Goal: Task Accomplishment & Management: Manage account settings

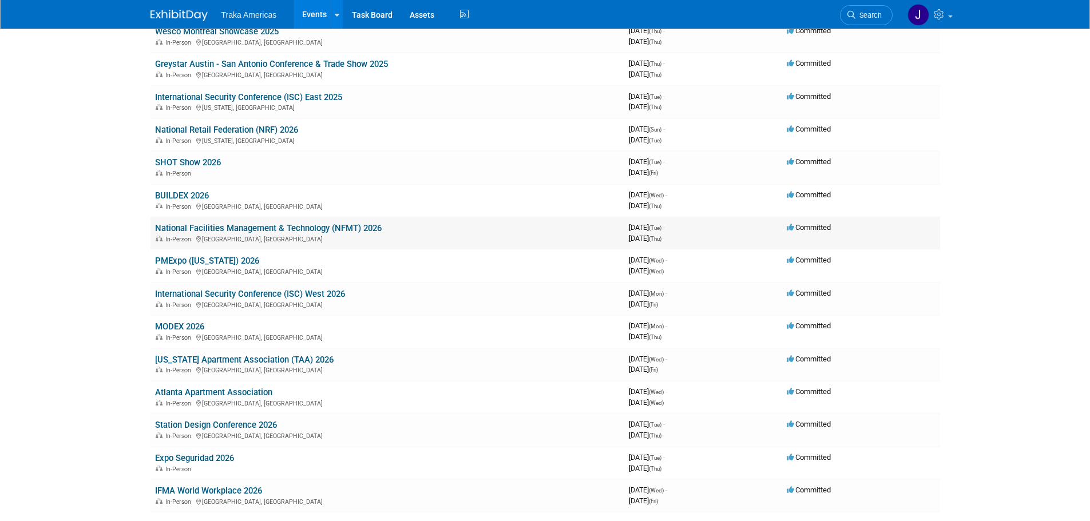
scroll to position [686, 0]
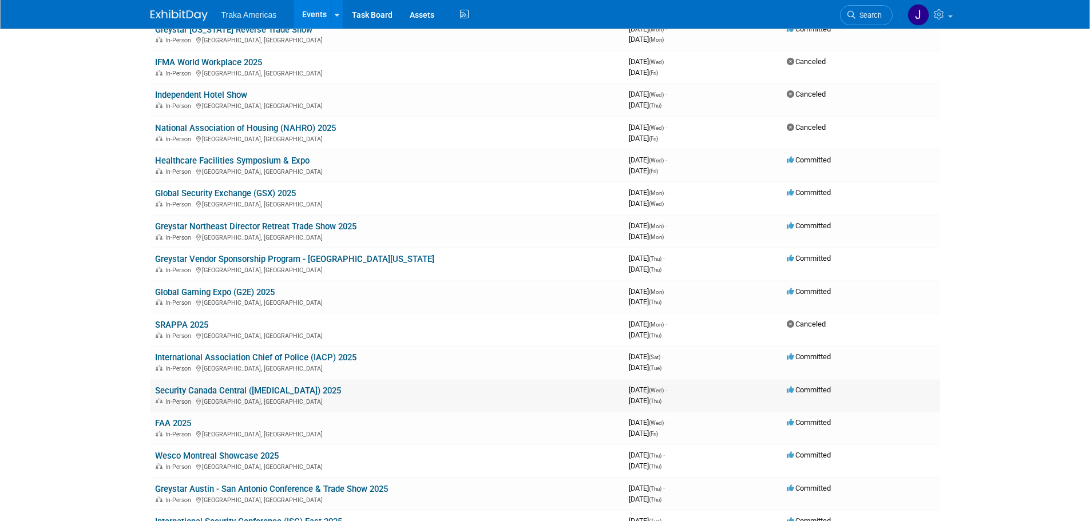
scroll to position [229, 0]
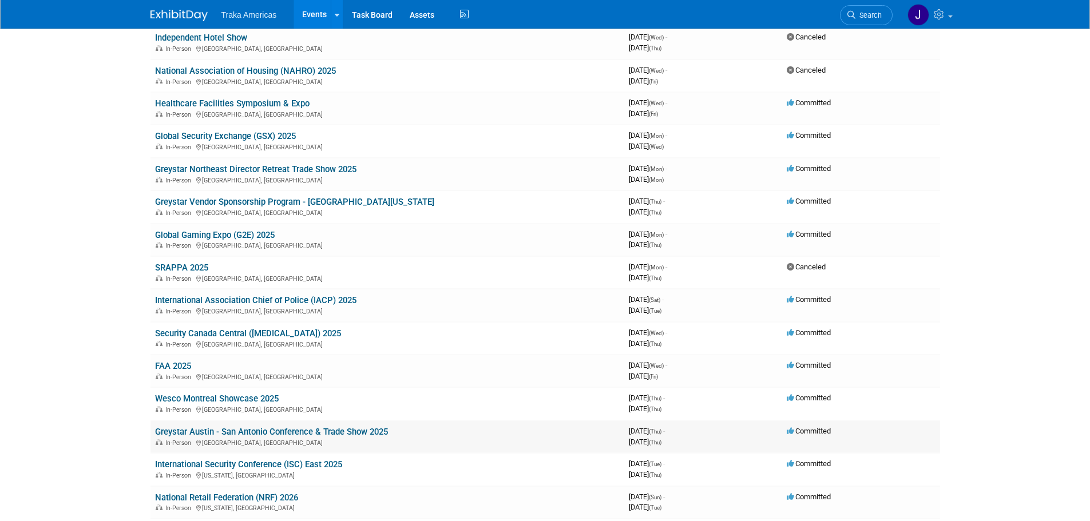
click at [315, 427] on link "Greystar Austin - San Antonio Conference & Trade Show 2025" at bounding box center [271, 432] width 233 height 10
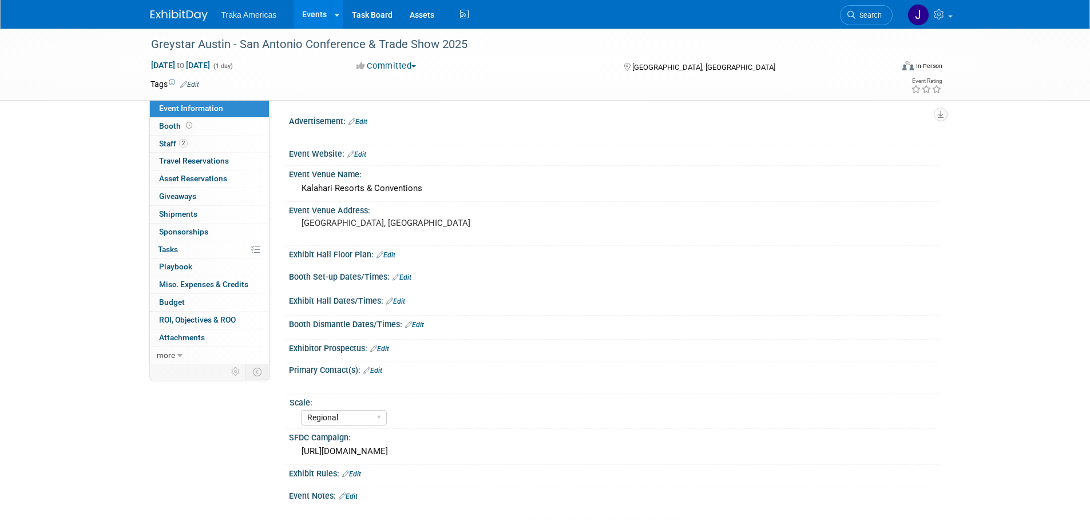
select select "Regional"
click at [208, 143] on link "2 Staff 2" at bounding box center [209, 144] width 119 height 17
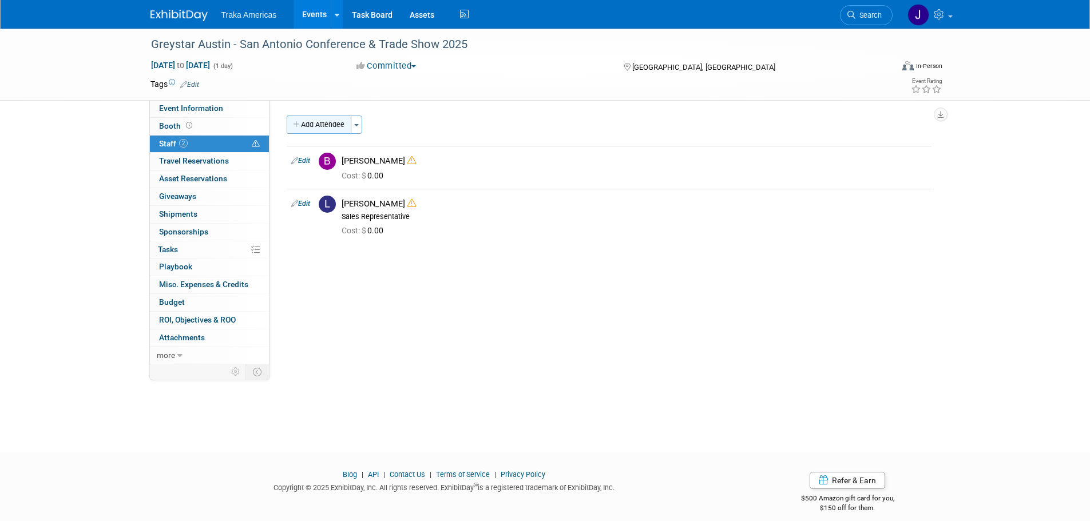
click at [333, 126] on button "Add Attendee" at bounding box center [319, 125] width 65 height 18
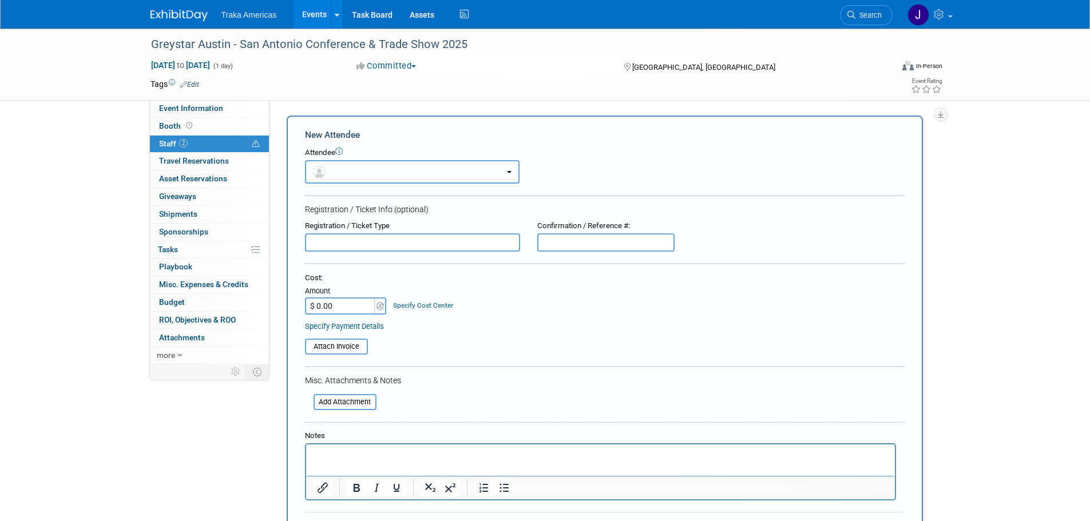
click at [394, 163] on button "button" at bounding box center [412, 171] width 215 height 23
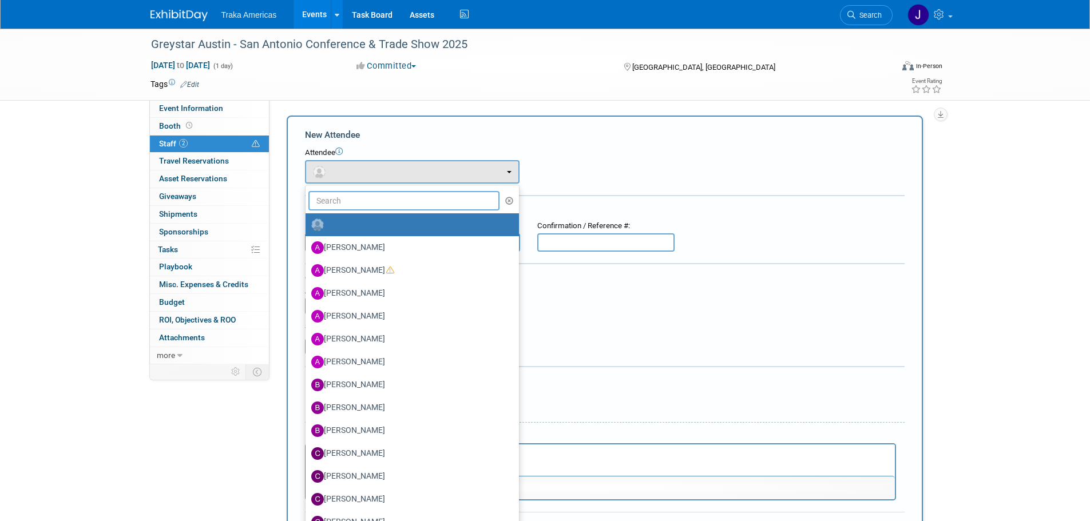
click at [398, 197] on input "text" at bounding box center [404, 200] width 192 height 19
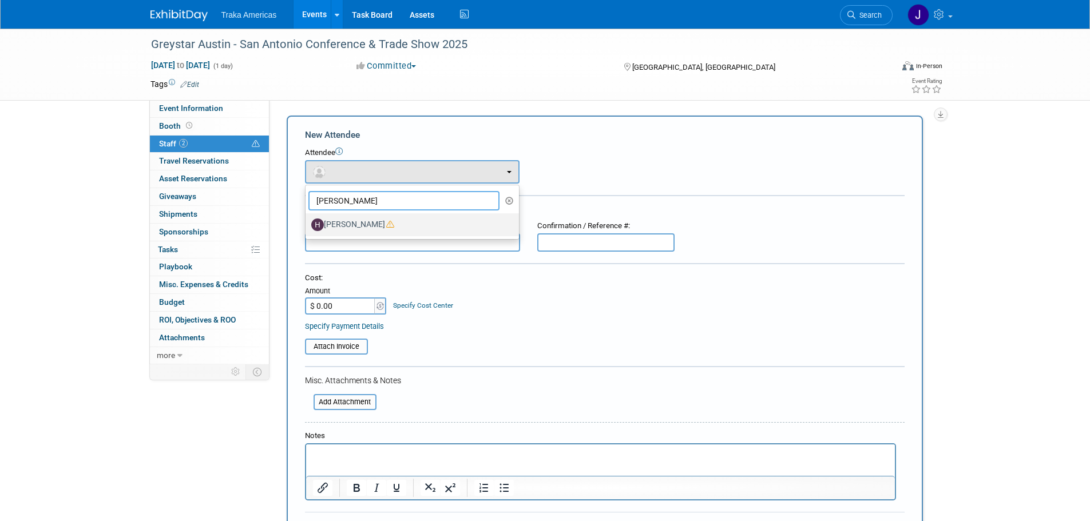
type input "hannah"
click at [395, 226] on label "Hannah Nichols" at bounding box center [409, 225] width 196 height 18
click at [307, 226] on input "Hannah Nichols" at bounding box center [303, 223] width 7 height 7
select select "73e03173-331d-4fce-bbe9-afefffaa00b8"
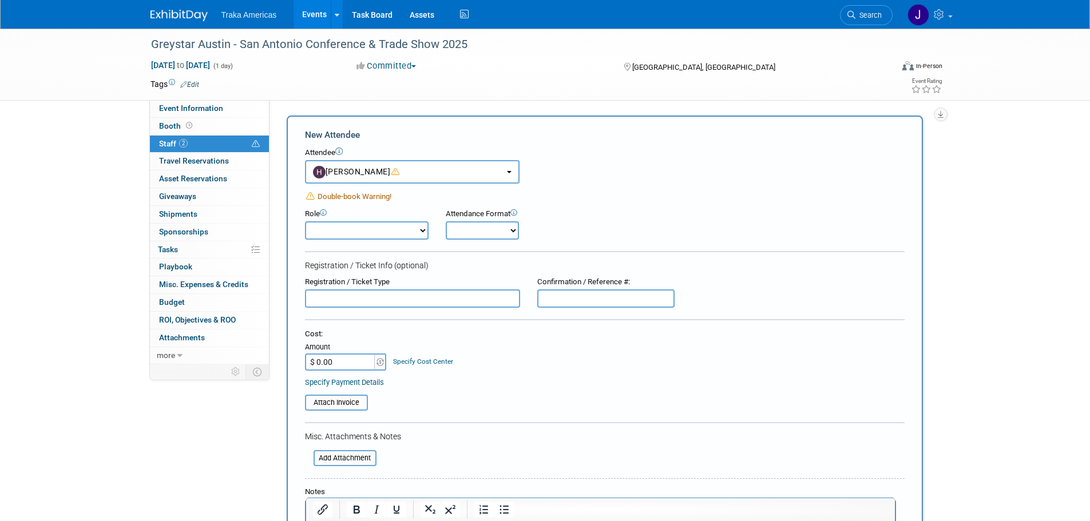
scroll to position [114, 0]
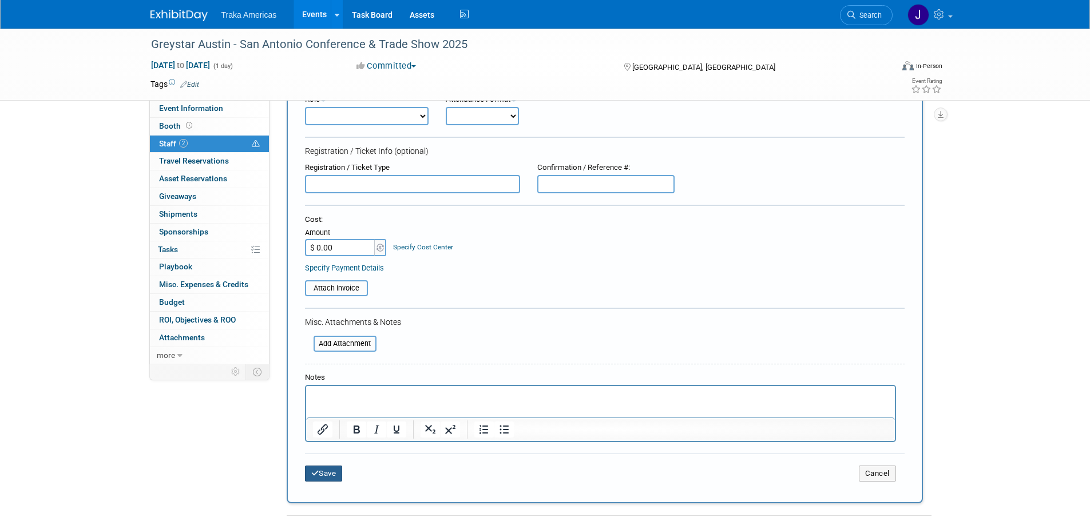
click at [321, 477] on button "Save" at bounding box center [324, 474] width 38 height 16
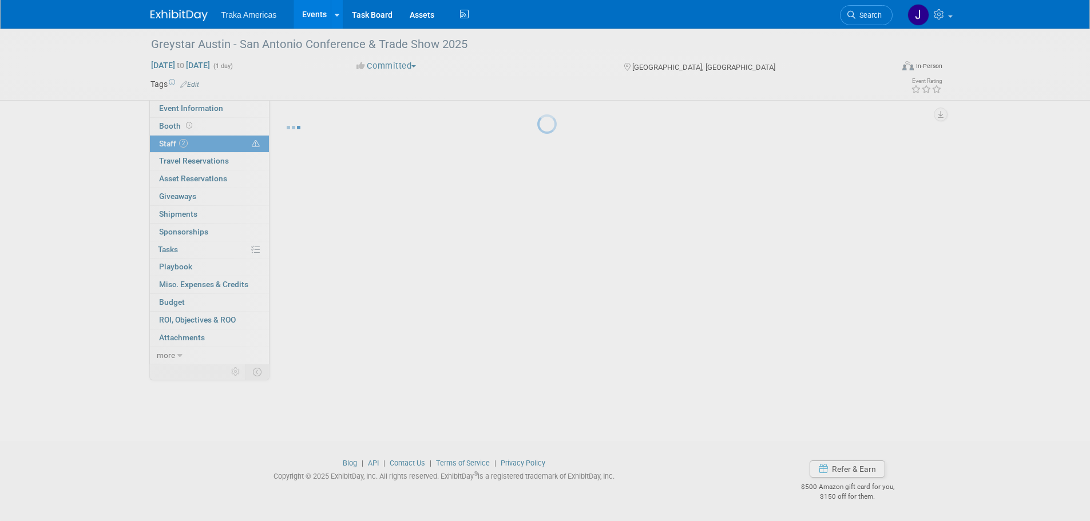
scroll to position [11, 0]
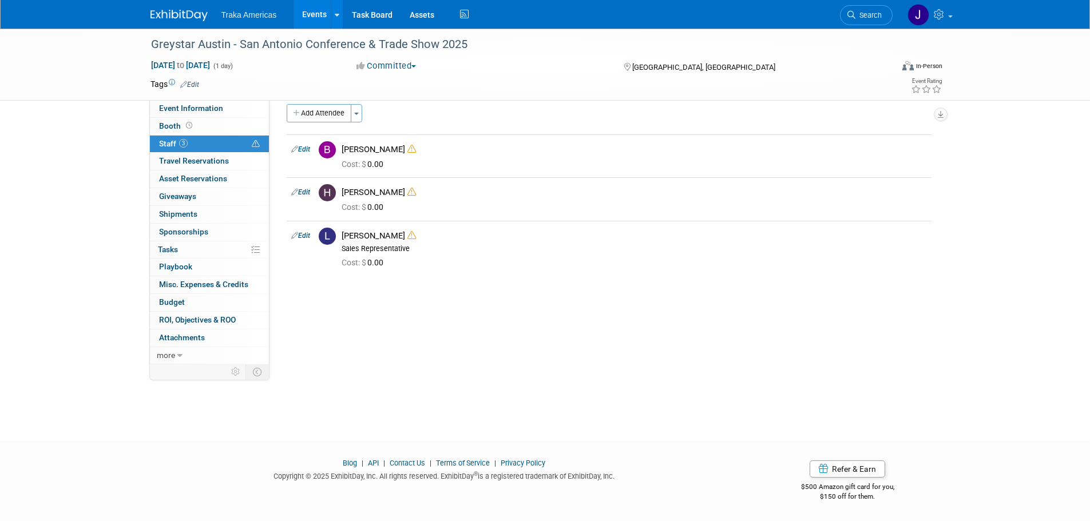
click at [172, 21] on img at bounding box center [178, 15] width 57 height 11
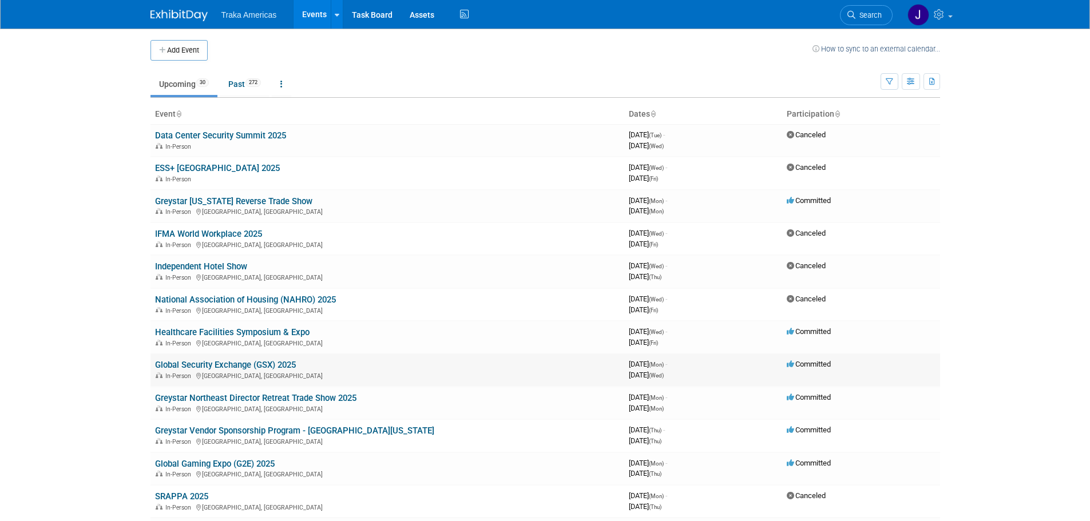
click at [272, 361] on link "Global Security Exchange (GSX) 2025" at bounding box center [225, 365] width 141 height 10
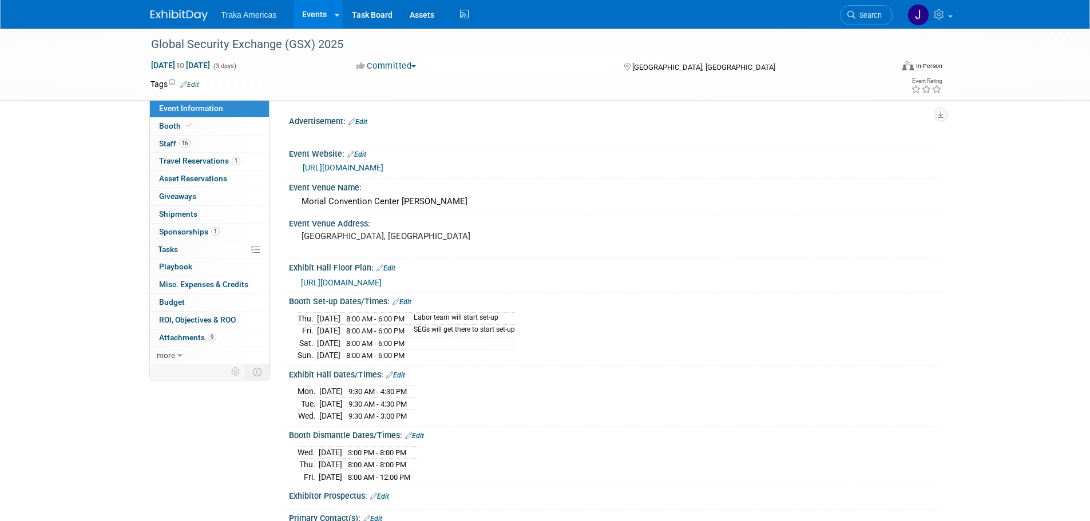
select select "National"
click at [224, 123] on link "Booth" at bounding box center [209, 126] width 119 height 17
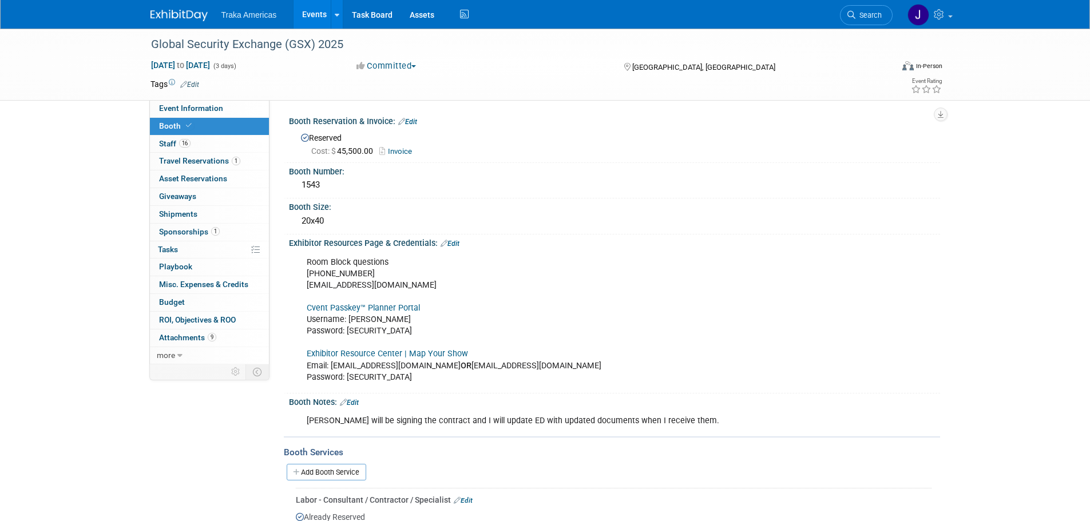
click at [362, 352] on link "Exhibitor Resource Center | Map Your Show" at bounding box center [387, 354] width 161 height 10
click at [218, 142] on link "16 Staff 16" at bounding box center [209, 144] width 119 height 17
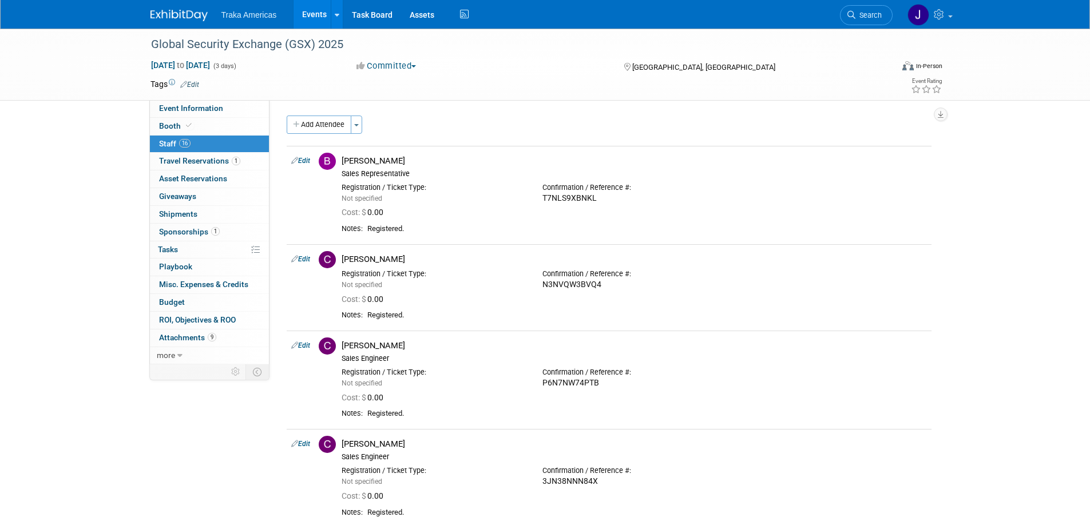
click at [179, 19] on img at bounding box center [178, 15] width 57 height 11
